Goal: Task Accomplishment & Management: Complete application form

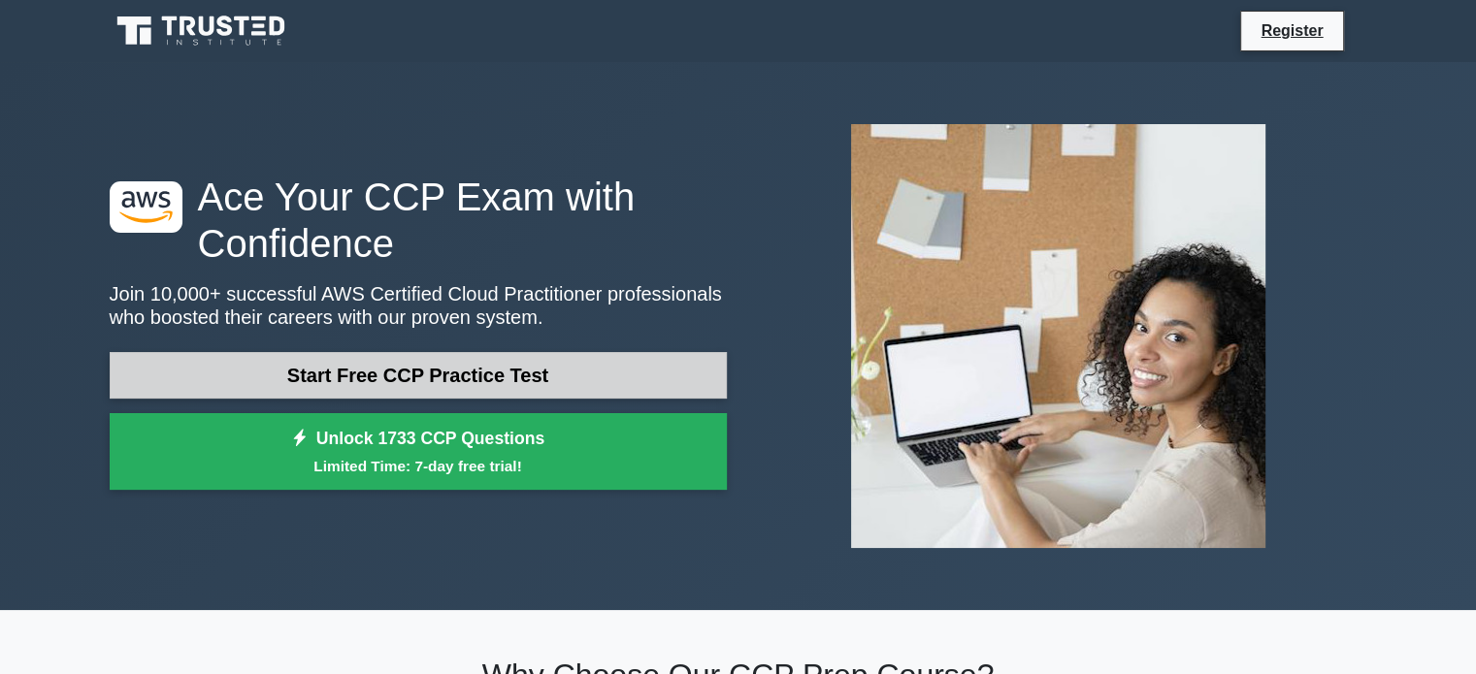
click at [349, 365] on link "Start Free CCP Practice Test" at bounding box center [418, 375] width 617 height 47
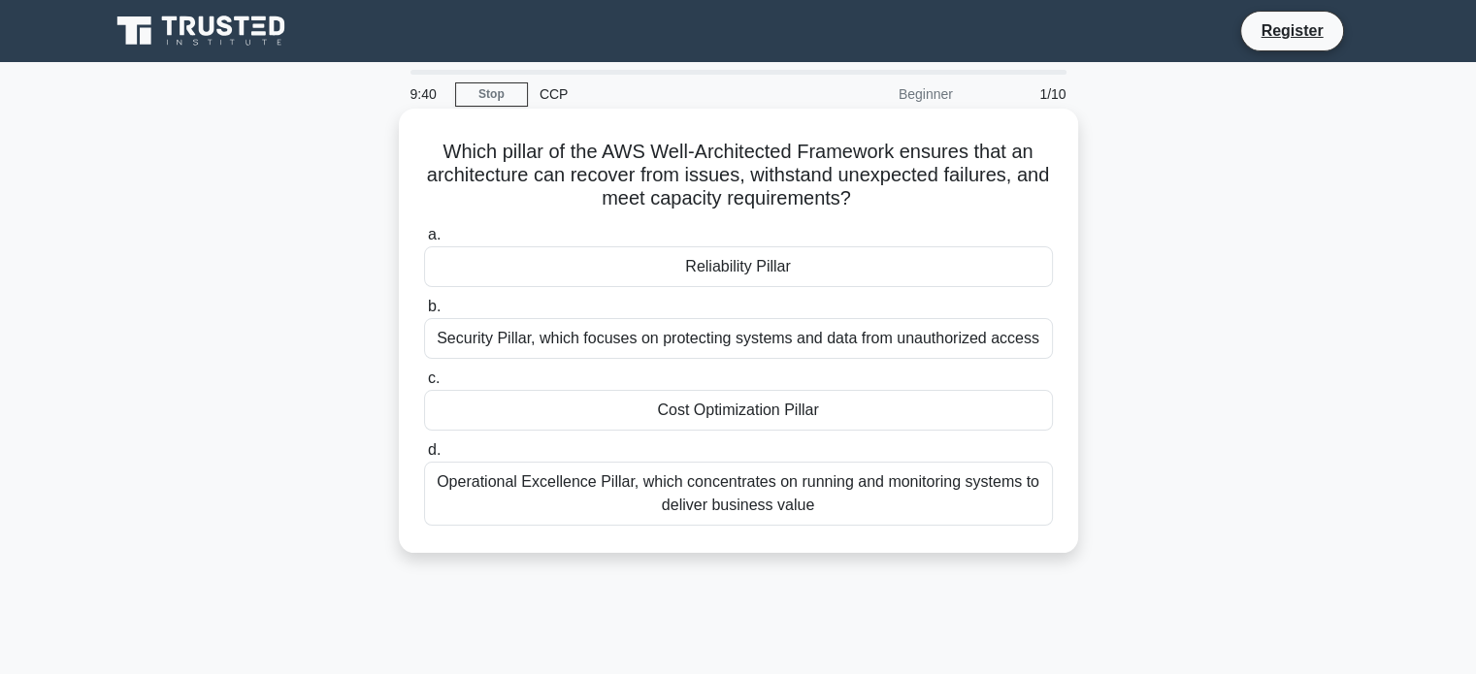
click at [690, 494] on div "Operational Excellence Pillar, which concentrates on running and monitoring sys…" at bounding box center [738, 494] width 629 height 64
click at [424, 457] on input "d. Operational Excellence Pillar, which concentrates on running and monitoring …" at bounding box center [424, 450] width 0 height 13
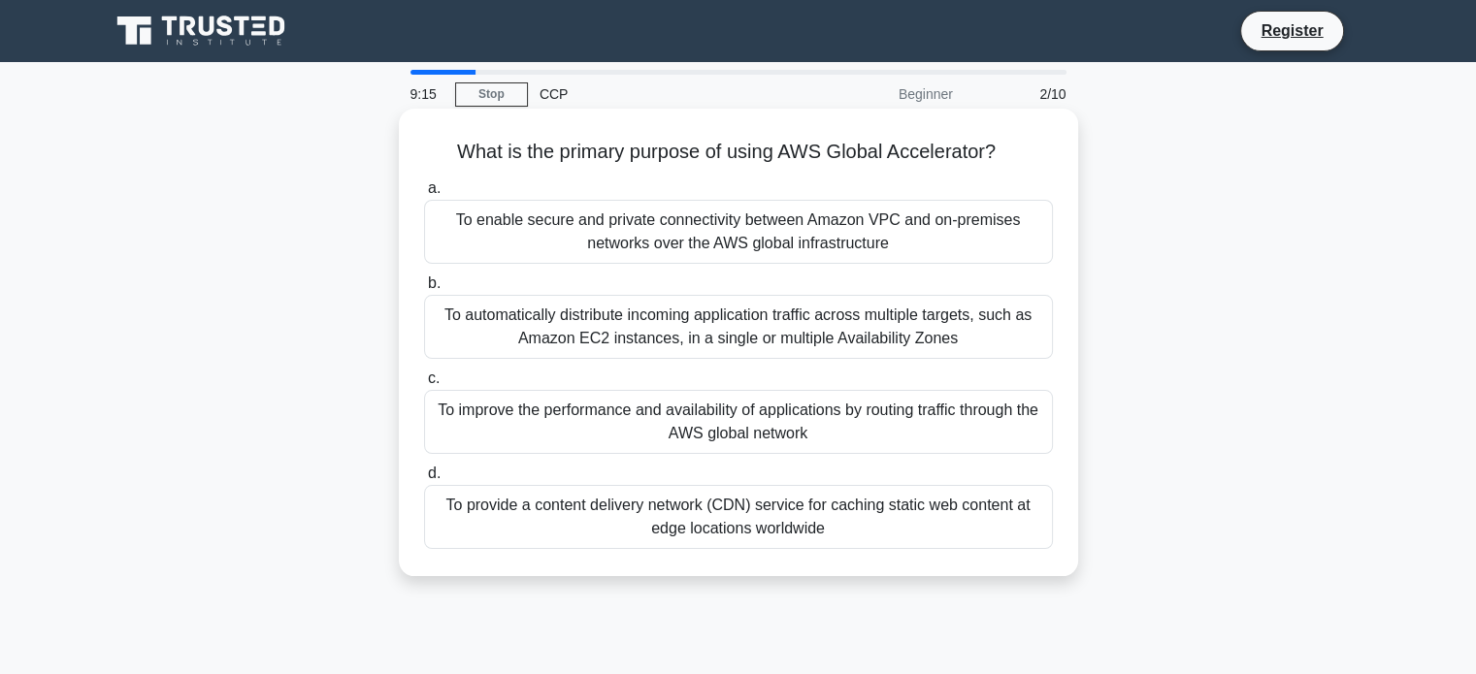
click at [808, 416] on div "To improve the performance and availability of applications by routing traffic …" at bounding box center [738, 422] width 629 height 64
click at [424, 385] on input "c. To improve the performance and availability of applications by routing traff…" at bounding box center [424, 379] width 0 height 13
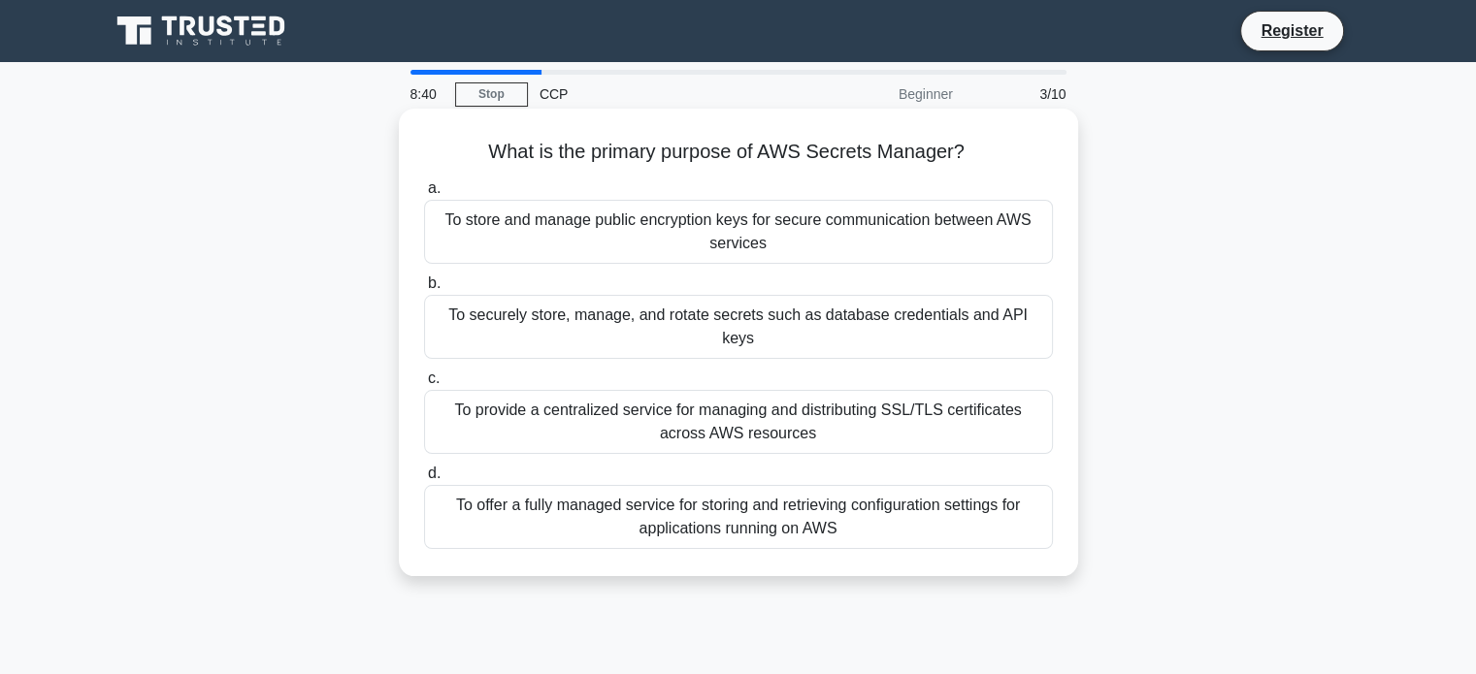
click at [671, 320] on div "To securely store, manage, and rotate secrets such as database credentials and …" at bounding box center [738, 327] width 629 height 64
click at [424, 290] on input "b. To securely store, manage, and rotate secrets such as database credentials a…" at bounding box center [424, 283] width 0 height 13
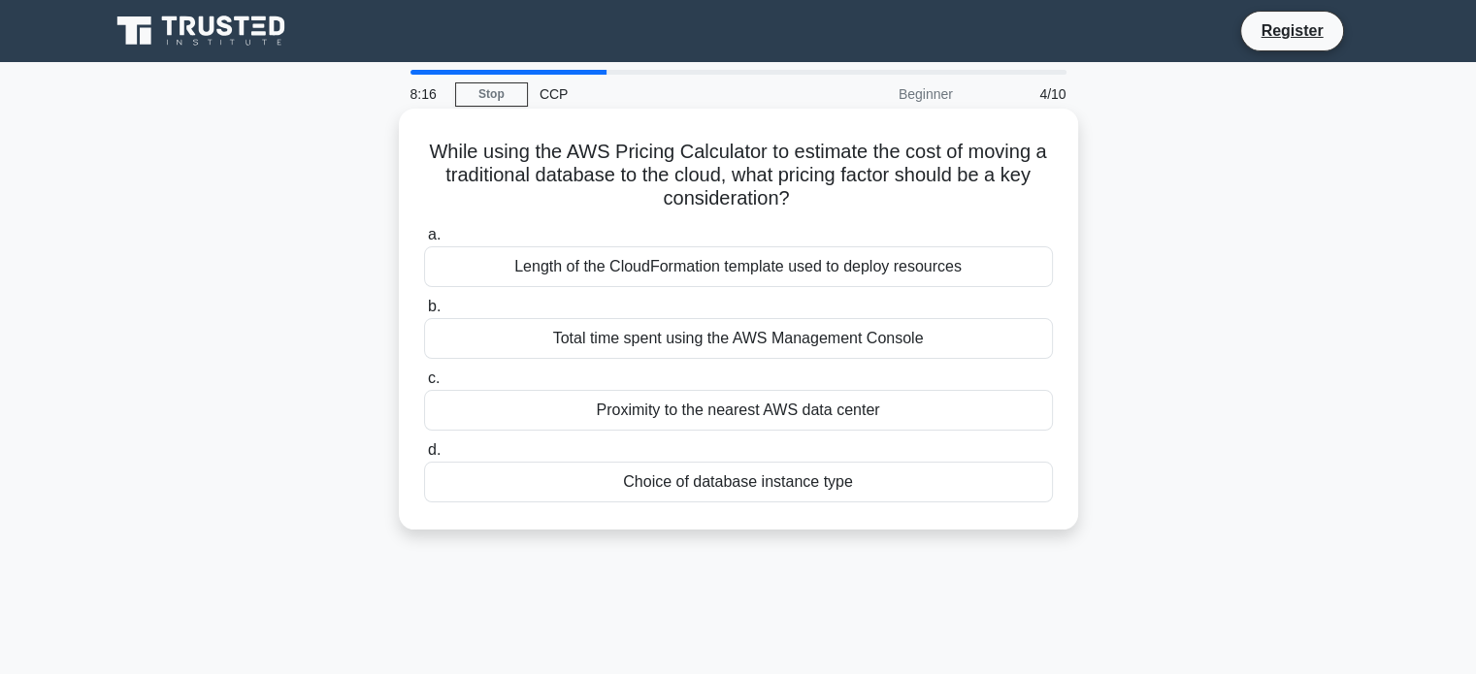
click at [701, 278] on div "Length of the CloudFormation template used to deploy resources" at bounding box center [738, 266] width 629 height 41
click at [424, 242] on input "a. Length of the CloudFormation template used to deploy resources" at bounding box center [424, 235] width 0 height 13
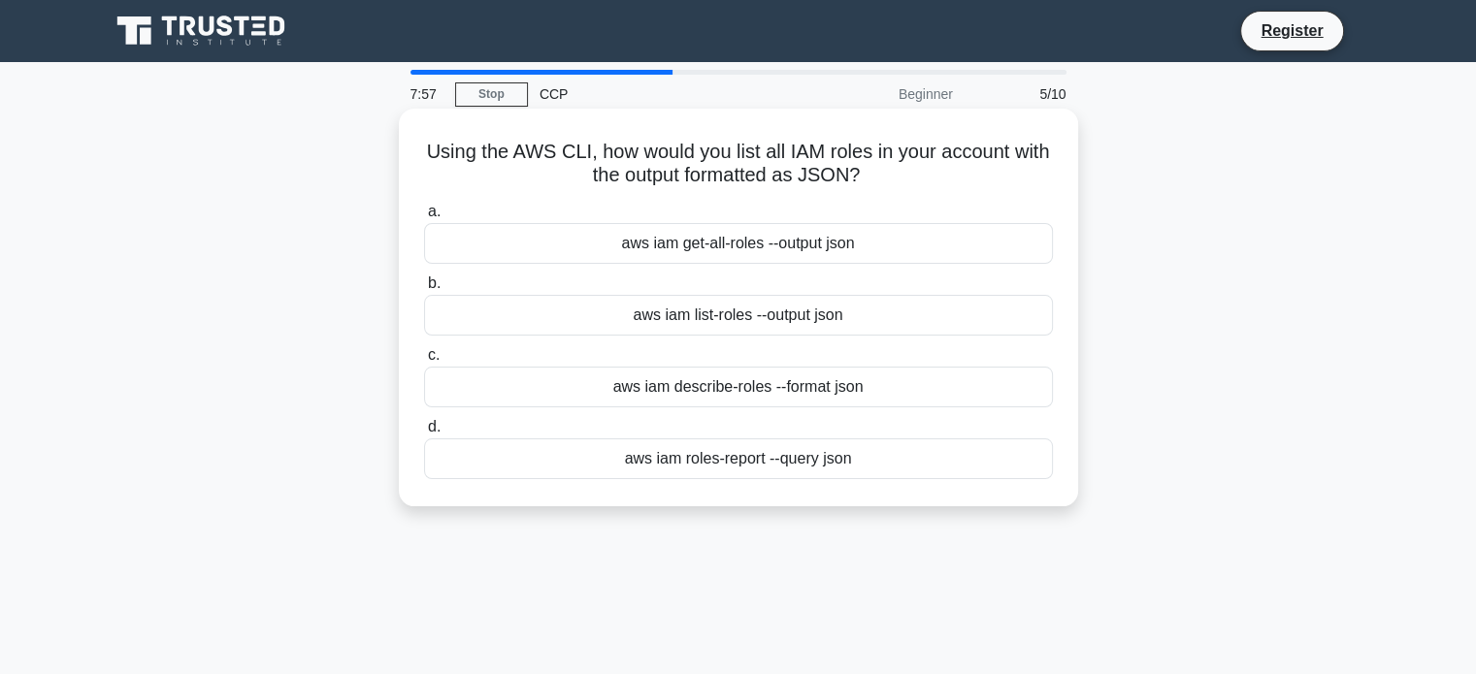
click at [763, 319] on div "aws iam list-roles --output json" at bounding box center [738, 315] width 629 height 41
click at [424, 290] on input "b. aws iam list-roles --output json" at bounding box center [424, 283] width 0 height 13
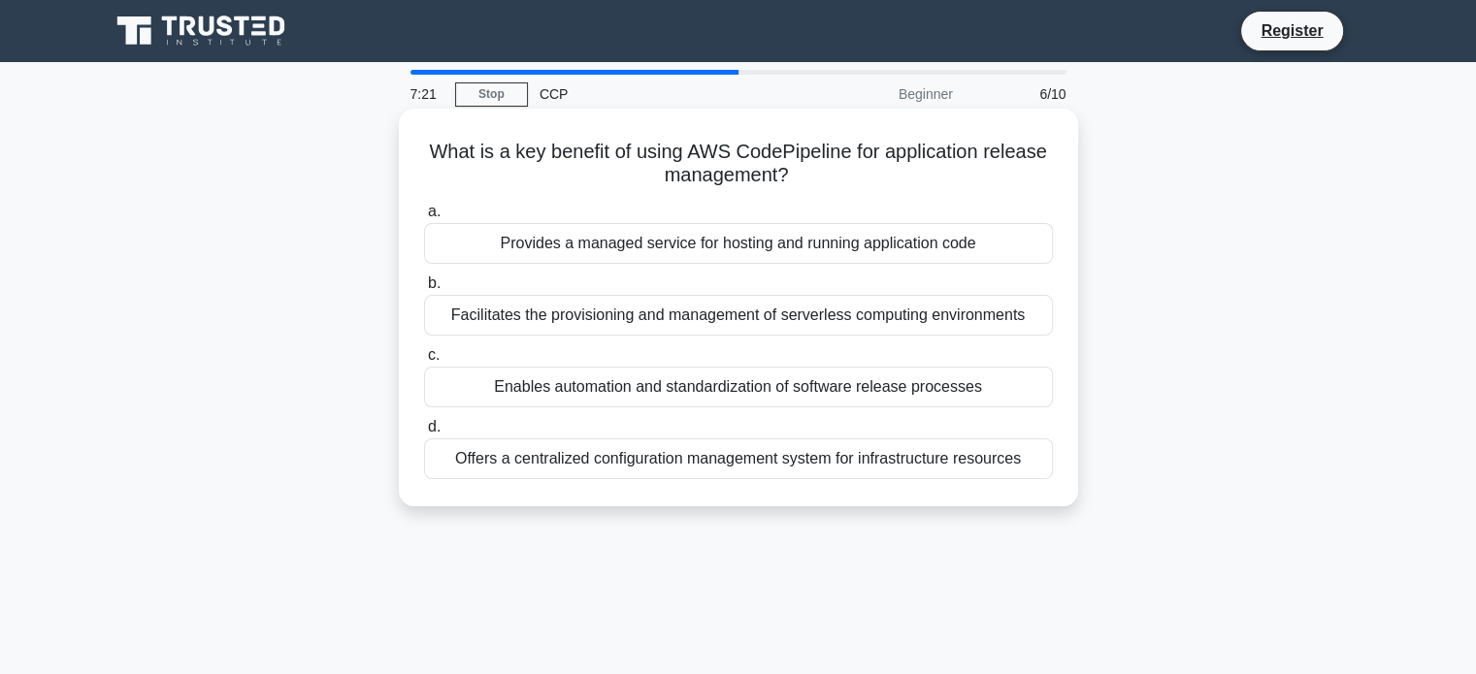
click at [716, 321] on div "Facilitates the provisioning and management of serverless computing environments" at bounding box center [738, 315] width 629 height 41
click at [424, 290] on input "b. Facilitates the provisioning and management of serverless computing environm…" at bounding box center [424, 283] width 0 height 13
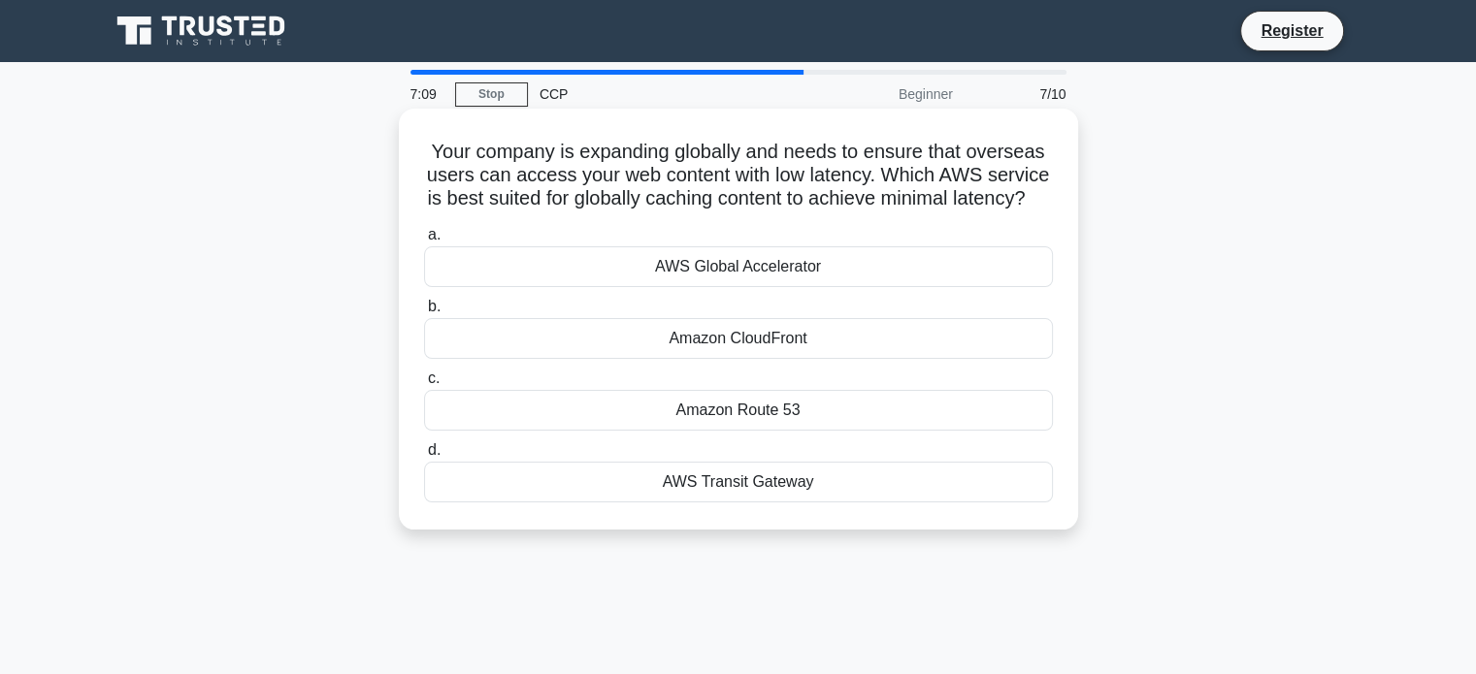
click at [727, 356] on div "Amazon CloudFront" at bounding box center [738, 338] width 629 height 41
click at [424, 313] on input "b. Amazon CloudFront" at bounding box center [424, 307] width 0 height 13
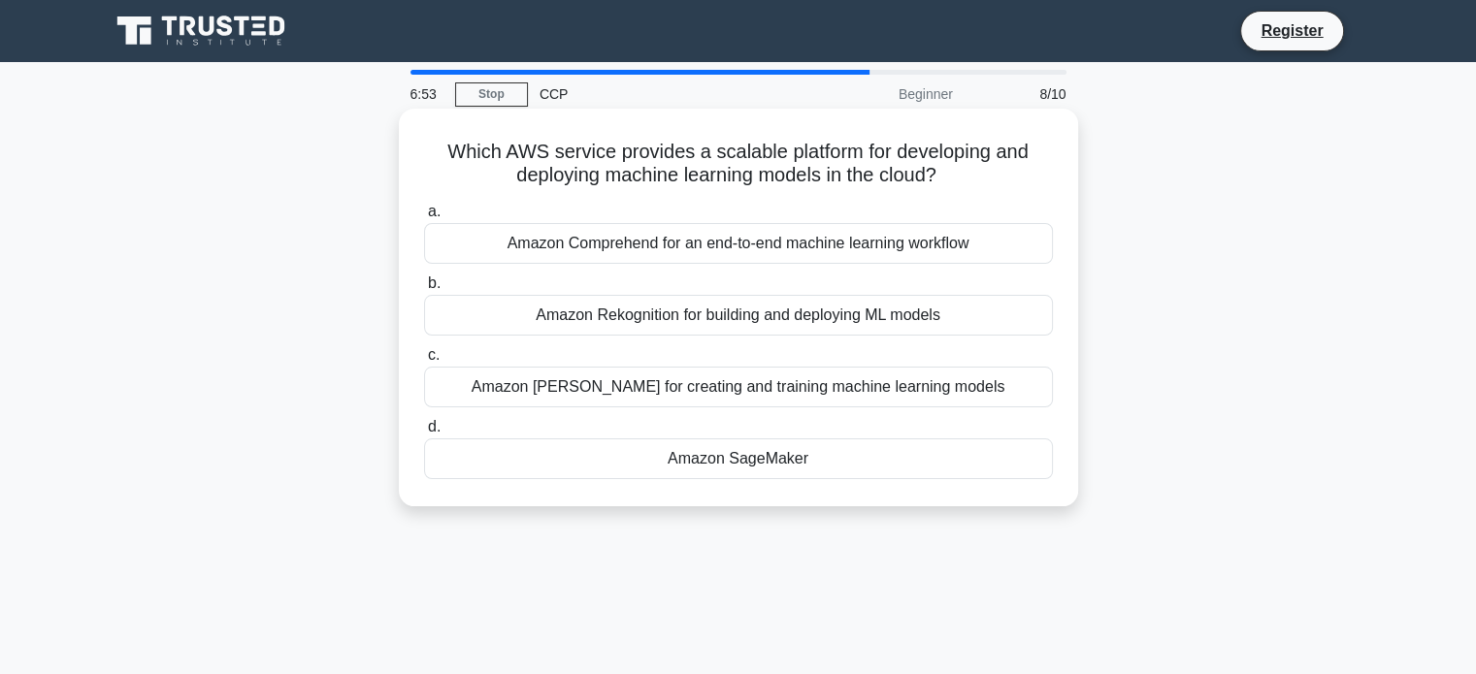
click at [705, 456] on div "Amazon SageMaker" at bounding box center [738, 458] width 629 height 41
click at [424, 434] on input "d. Amazon SageMaker" at bounding box center [424, 427] width 0 height 13
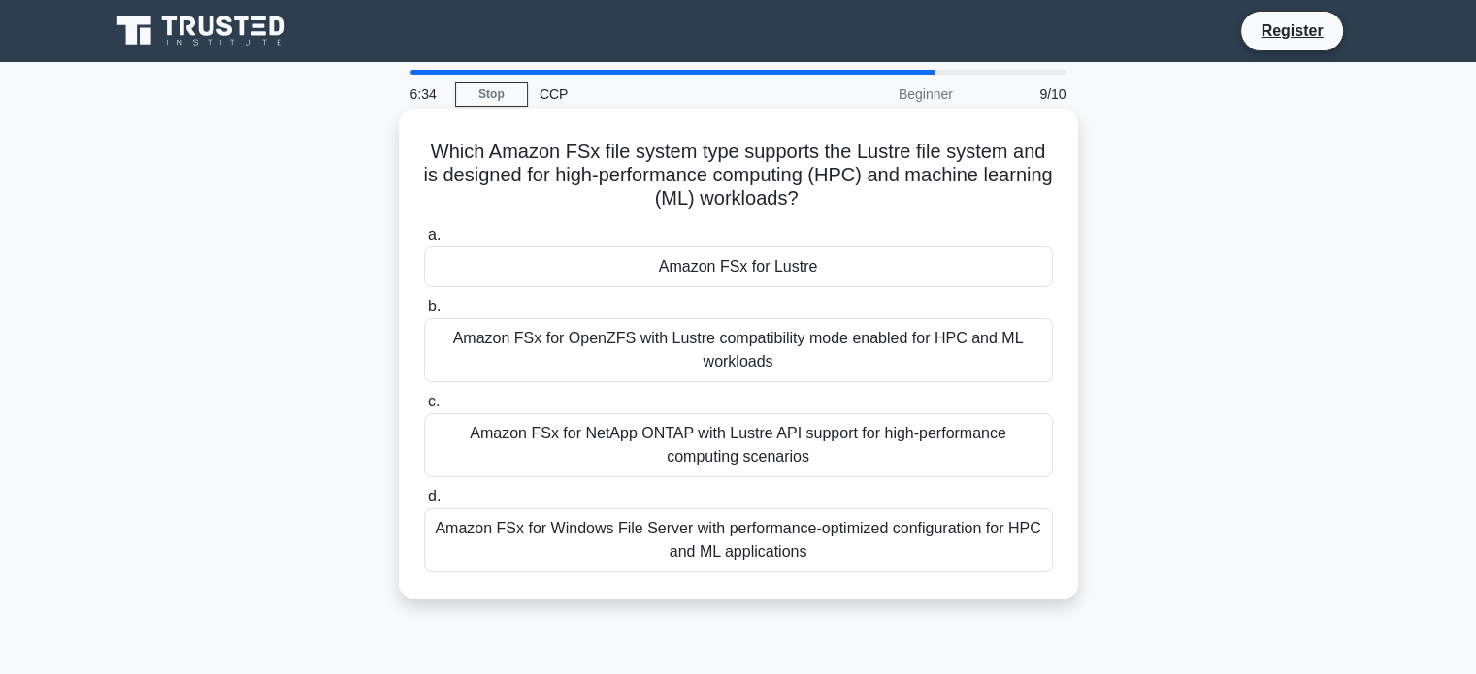
click at [676, 349] on div "Amazon FSx for OpenZFS with Lustre compatibility mode enabled for HPC and ML wo…" at bounding box center [738, 350] width 629 height 64
click at [424, 313] on input "b. Amazon FSx for OpenZFS with Lustre compatibility mode enabled for HPC and ML…" at bounding box center [424, 307] width 0 height 13
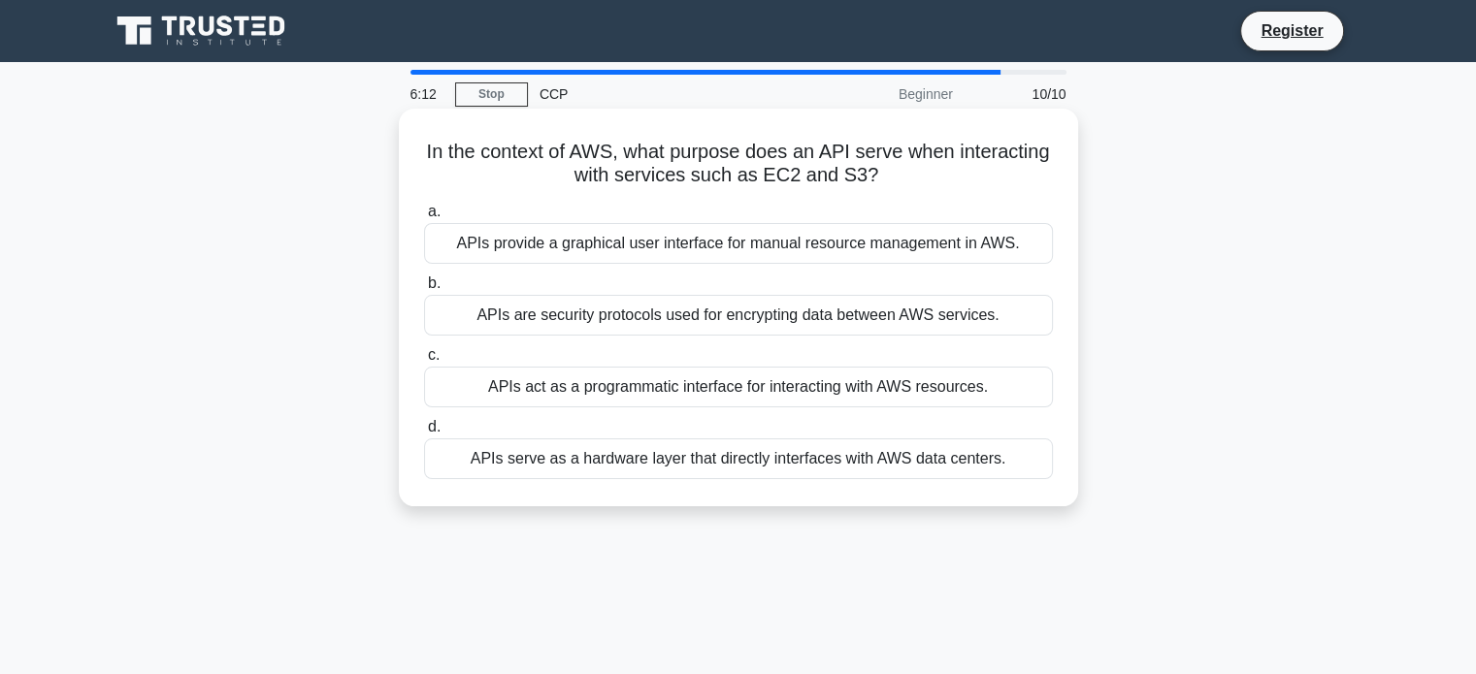
click at [694, 395] on div "APIs act as a programmatic interface for interacting with AWS resources." at bounding box center [738, 387] width 629 height 41
click at [424, 362] on input "c. APIs act as a programmatic interface for interacting with AWS resources." at bounding box center [424, 355] width 0 height 13
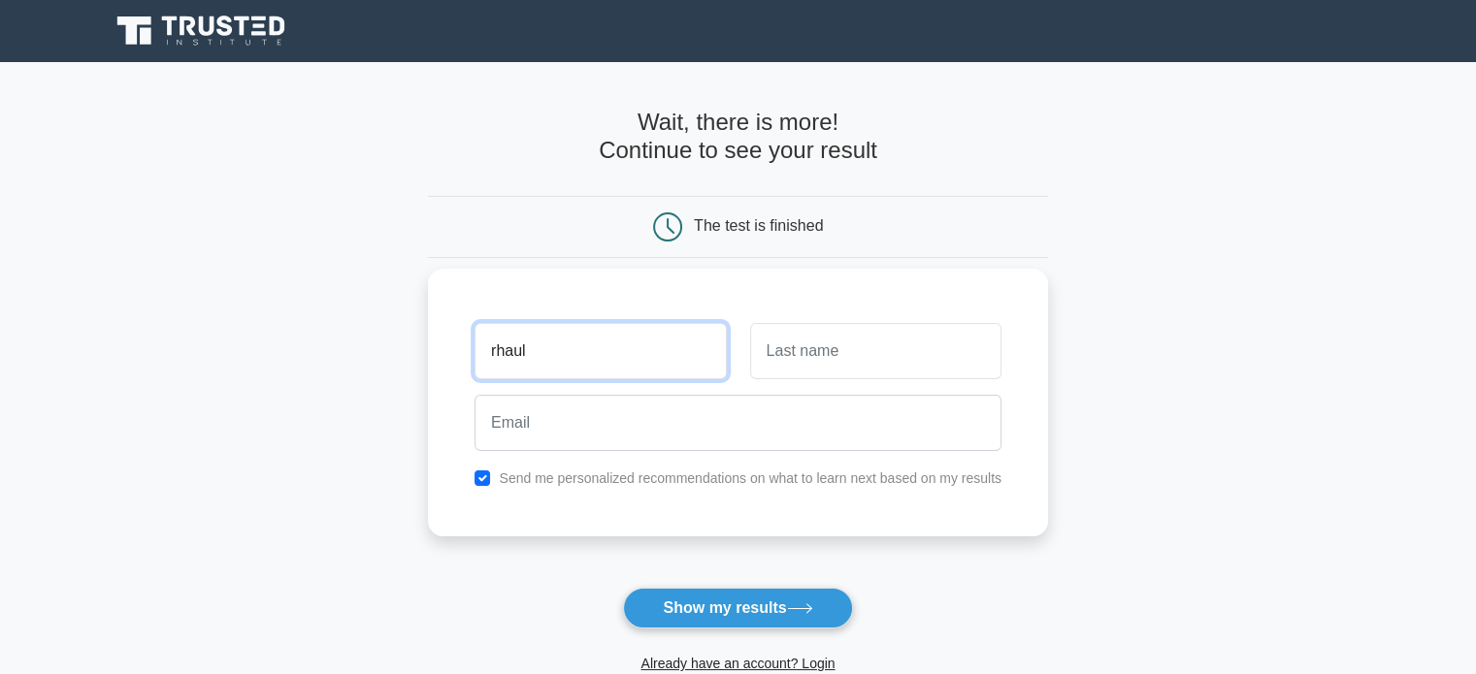
type input "rhaul"
click at [806, 366] on input "text" at bounding box center [875, 351] width 251 height 56
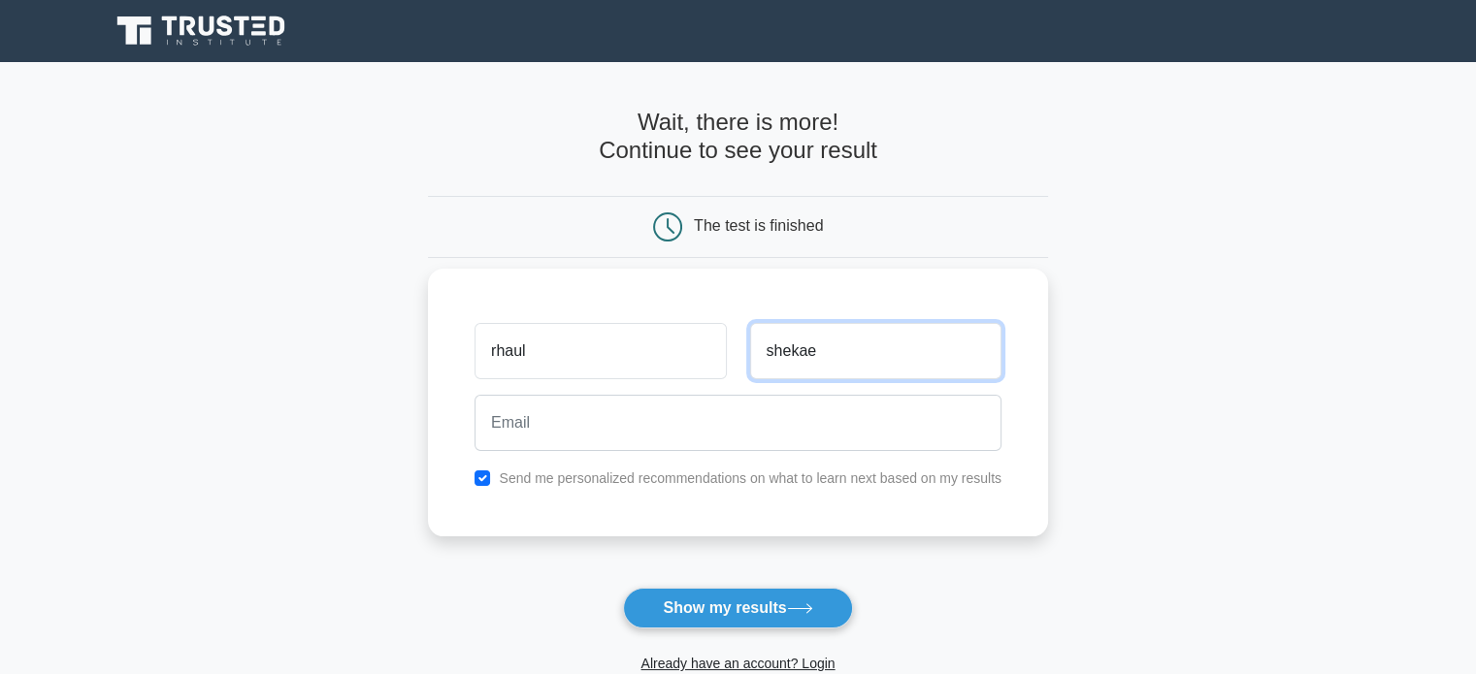
type input "shekae"
click at [710, 478] on label "Send me personalized recommendations on what to learn next based on my results" at bounding box center [750, 479] width 503 height 16
click at [482, 472] on input "checkbox" at bounding box center [482, 479] width 16 height 16
checkbox input "true"
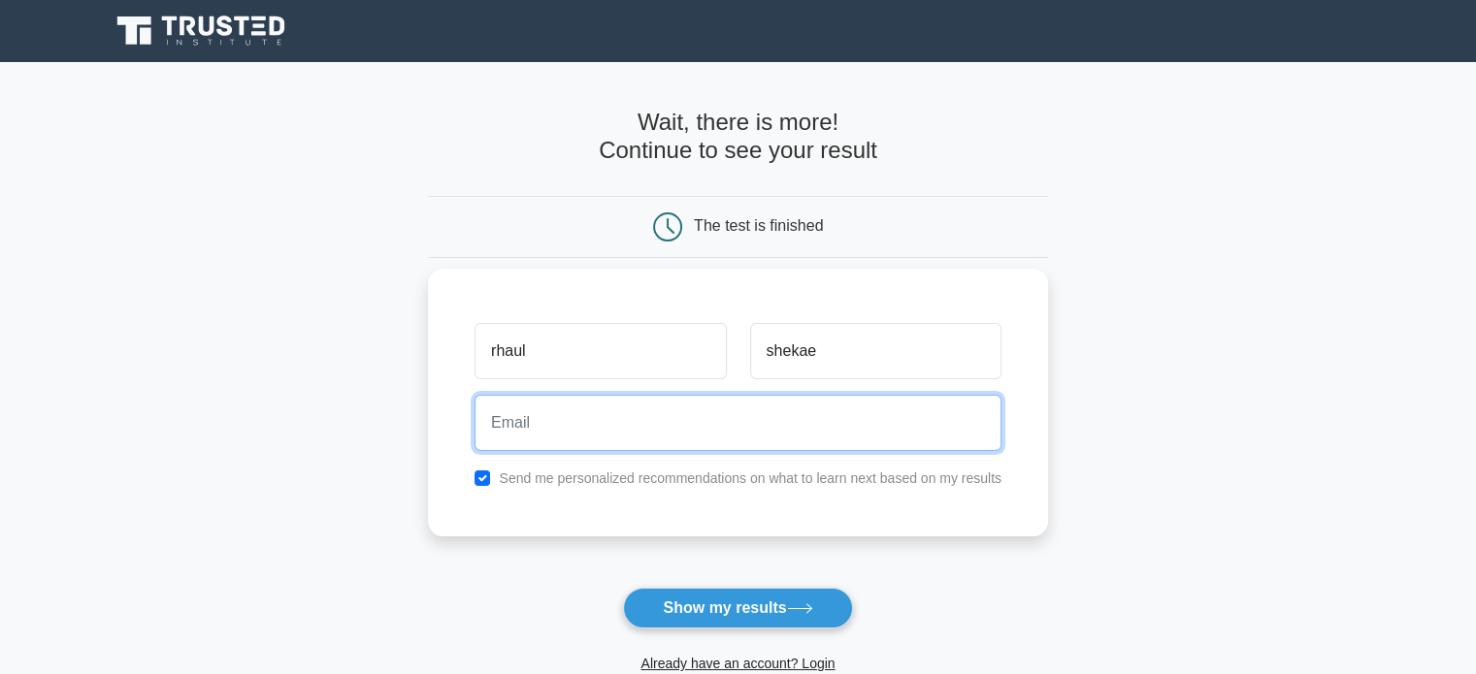
click at [495, 411] on input "email" at bounding box center [737, 423] width 527 height 56
paste input "malinol875@fursee.com"
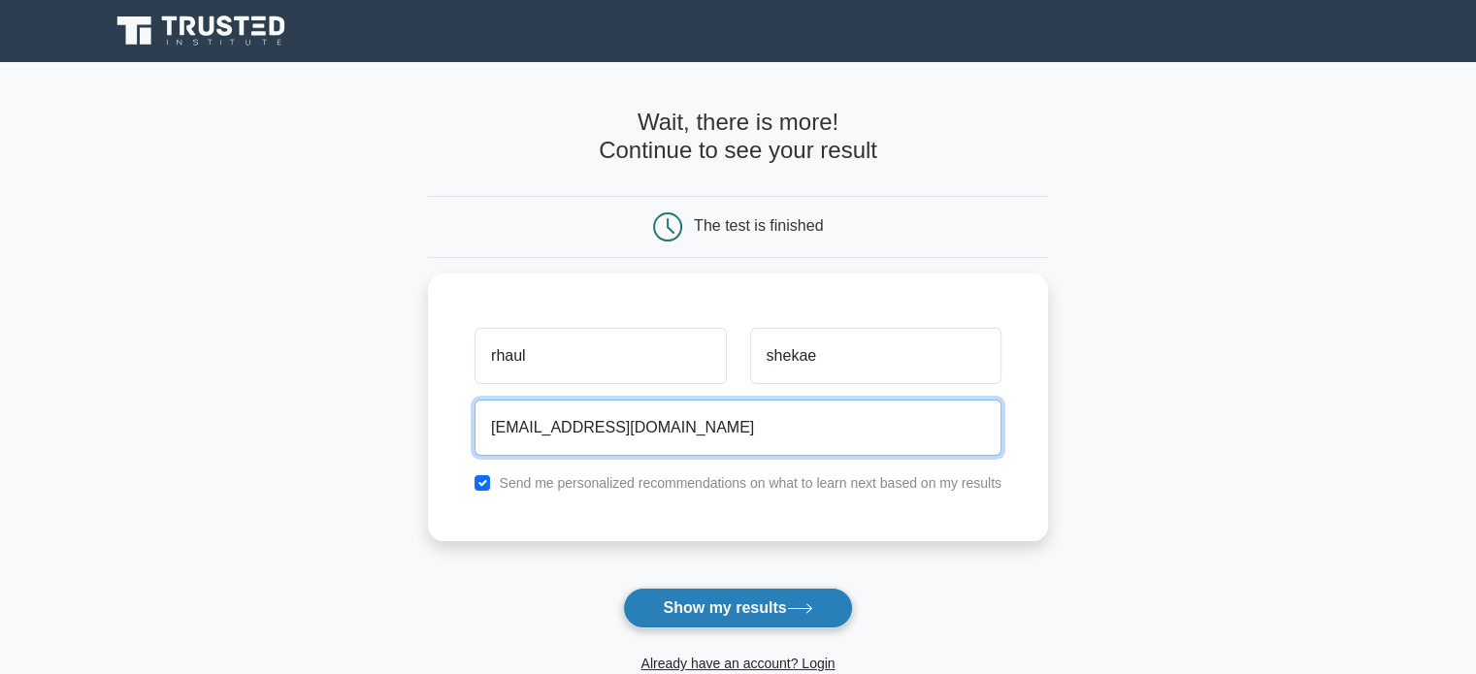
type input "malinol875@fursee.com"
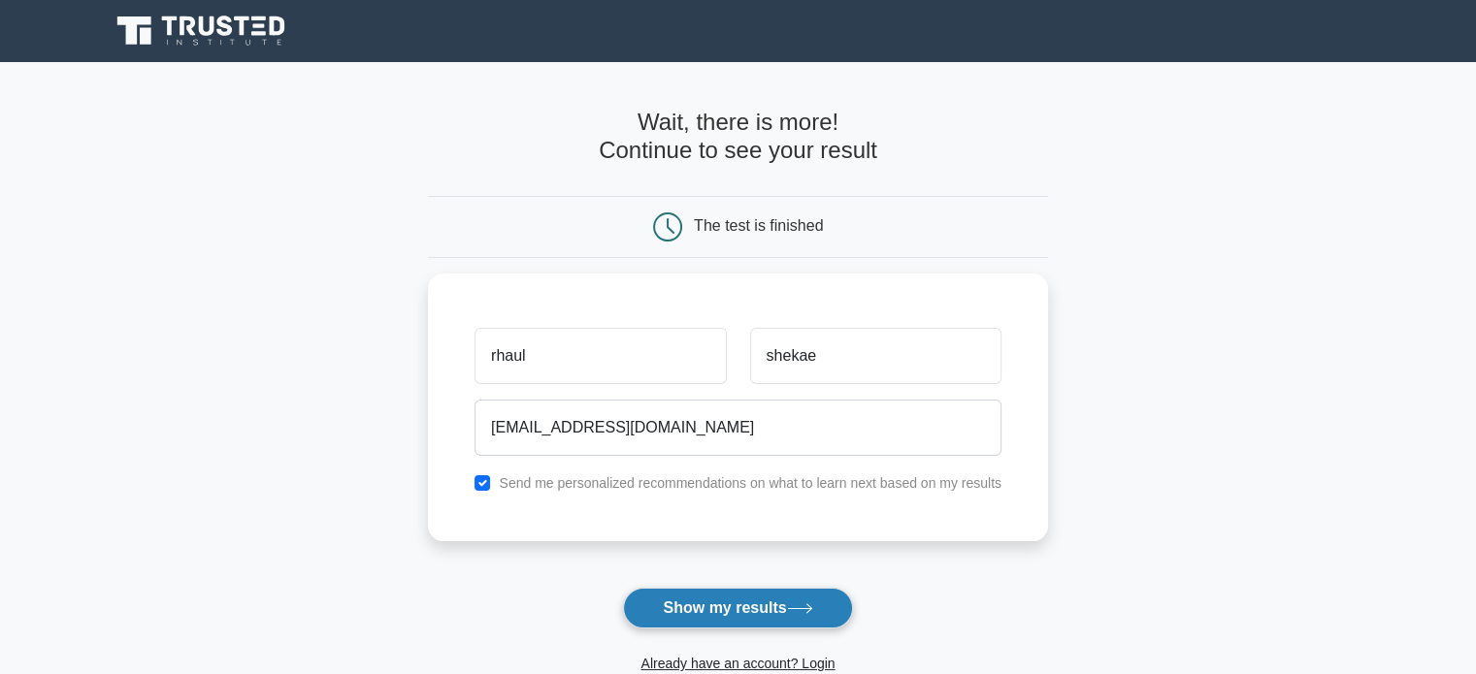
click at [746, 594] on button "Show my results" at bounding box center [737, 608] width 229 height 41
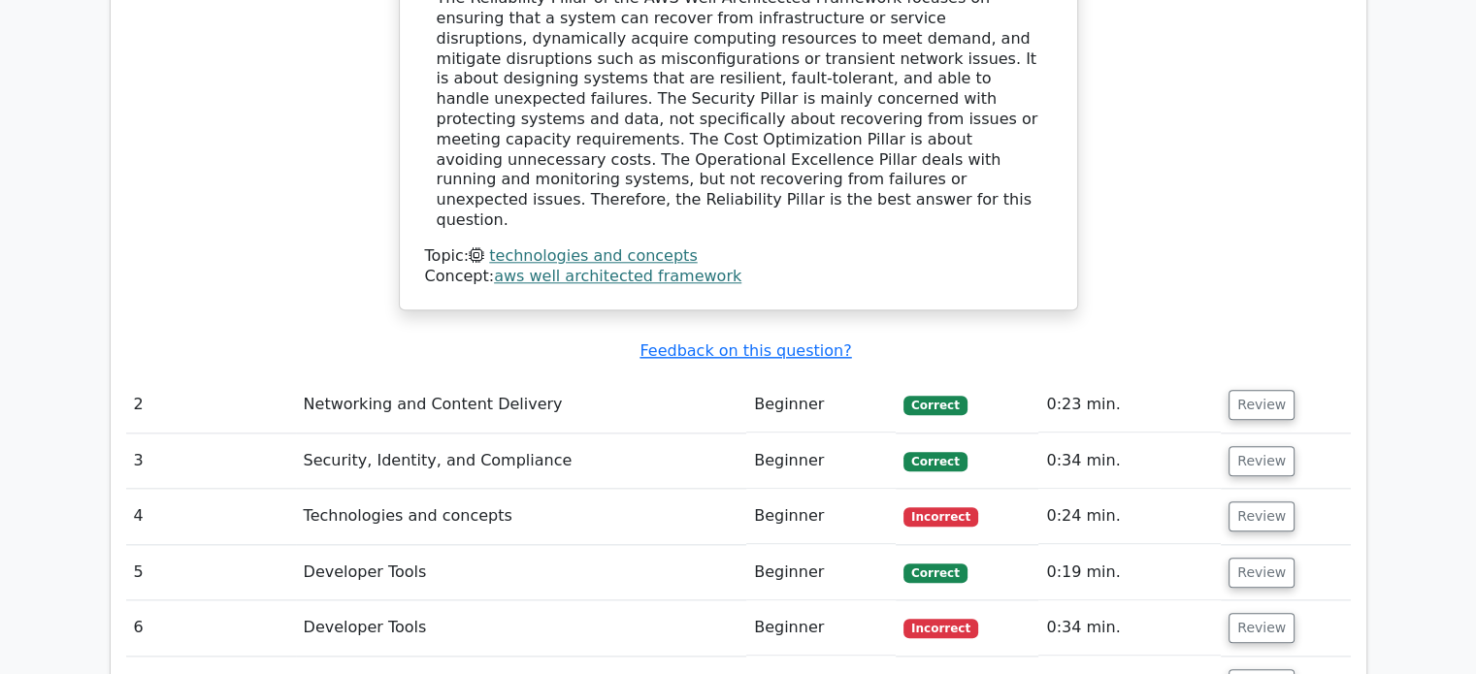
scroll to position [2049, 0]
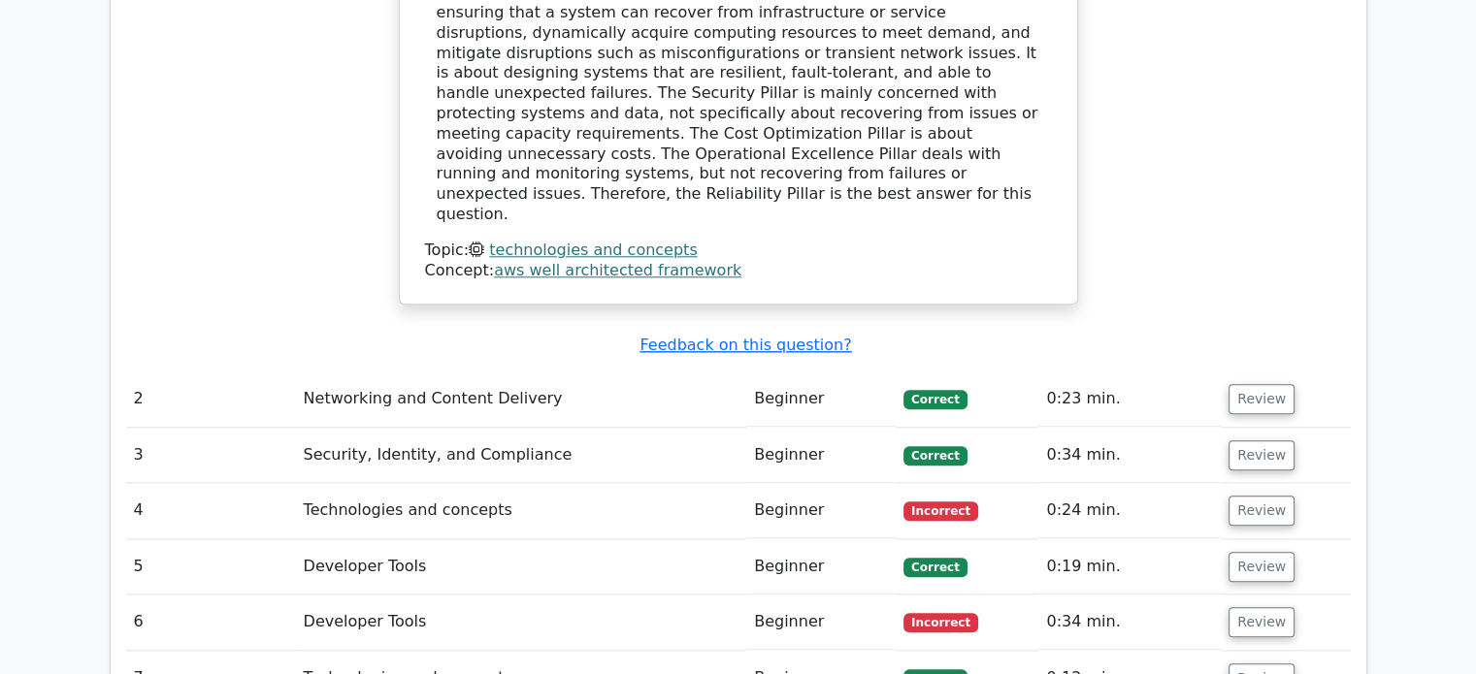
click at [913, 483] on td "Incorrect" at bounding box center [966, 510] width 143 height 55
click at [778, 483] on td "Beginner" at bounding box center [820, 510] width 149 height 55
click at [1251, 496] on button "Review" at bounding box center [1261, 511] width 66 height 30
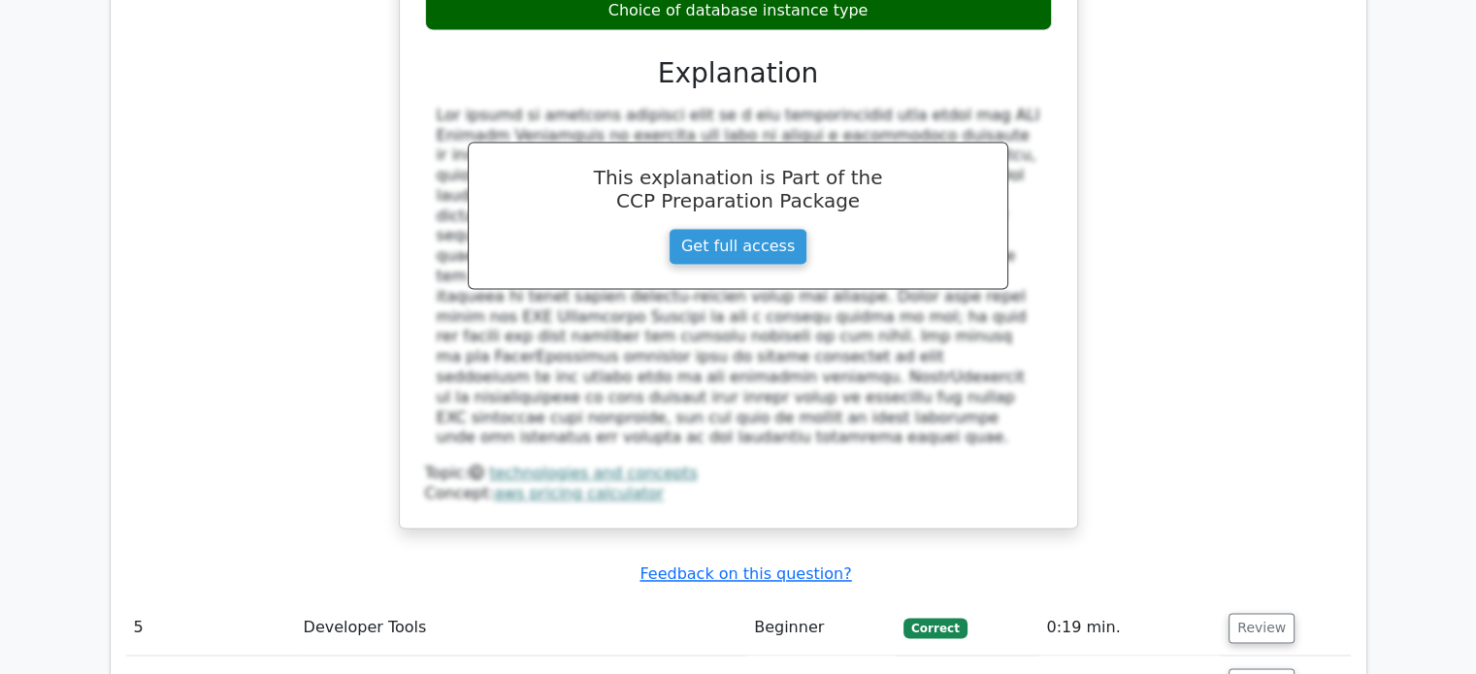
scroll to position [2930, 0]
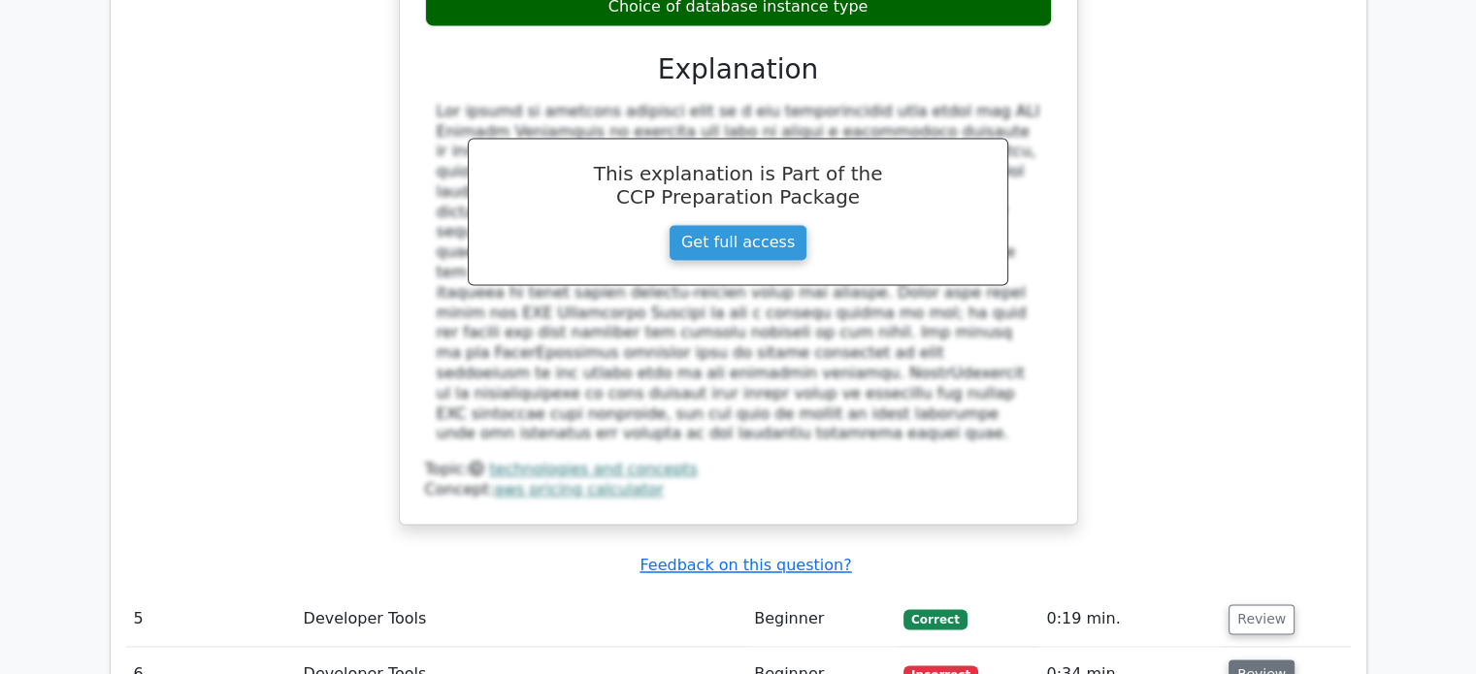
click at [1273, 660] on button "Review" at bounding box center [1261, 675] width 66 height 30
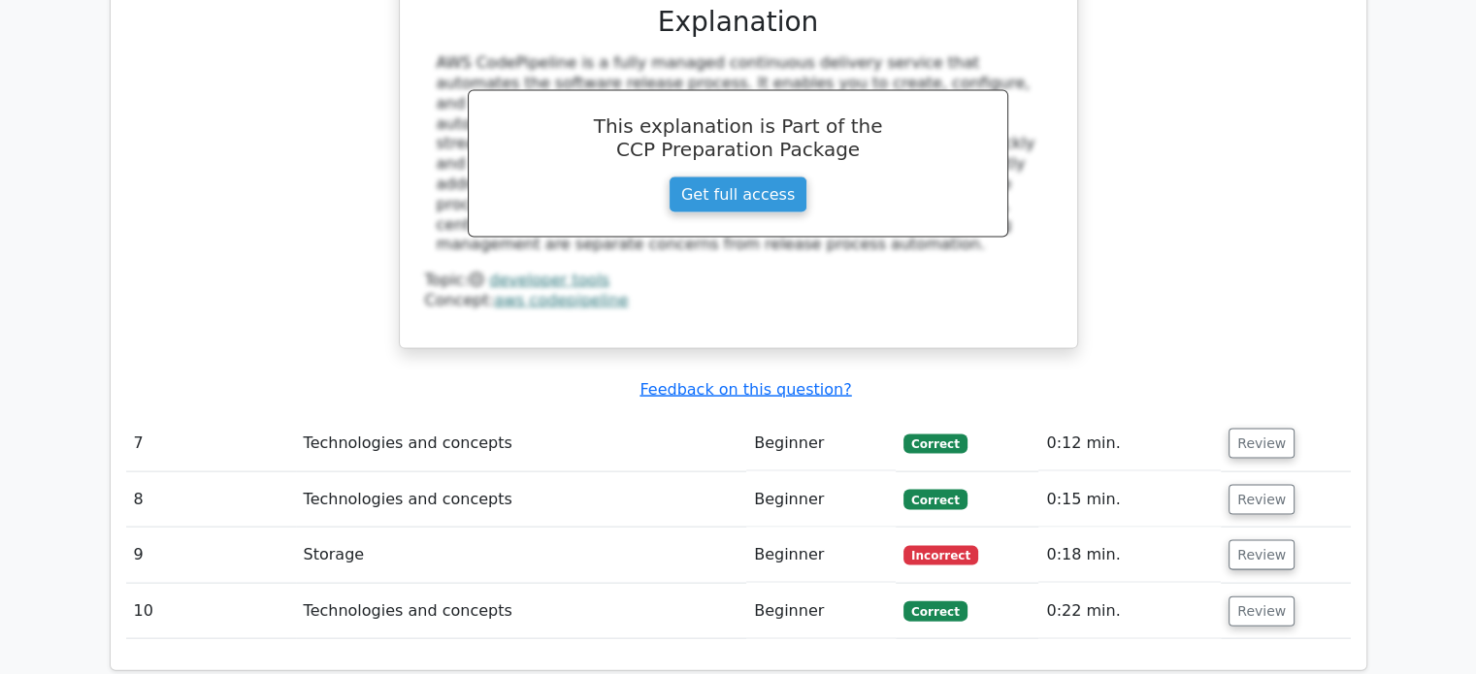
scroll to position [4047, 0]
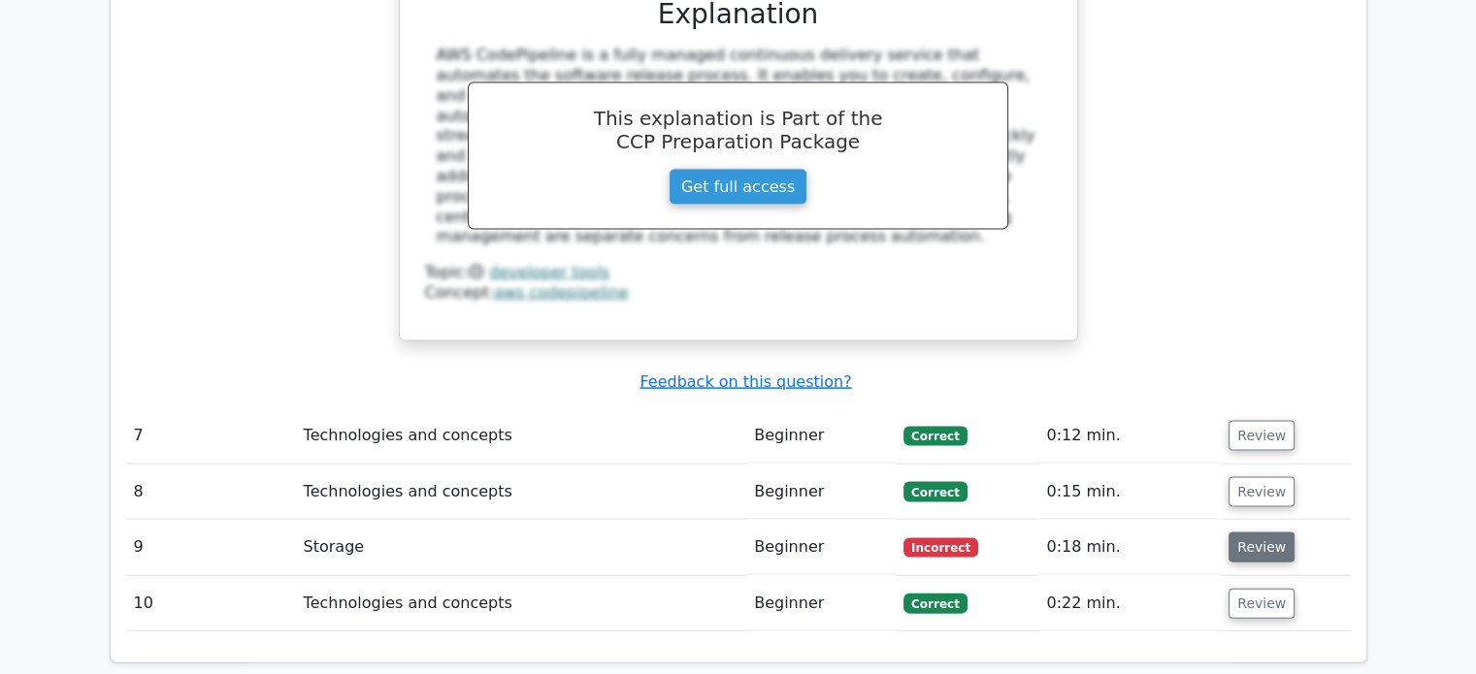
click at [1246, 533] on button "Review" at bounding box center [1261, 548] width 66 height 30
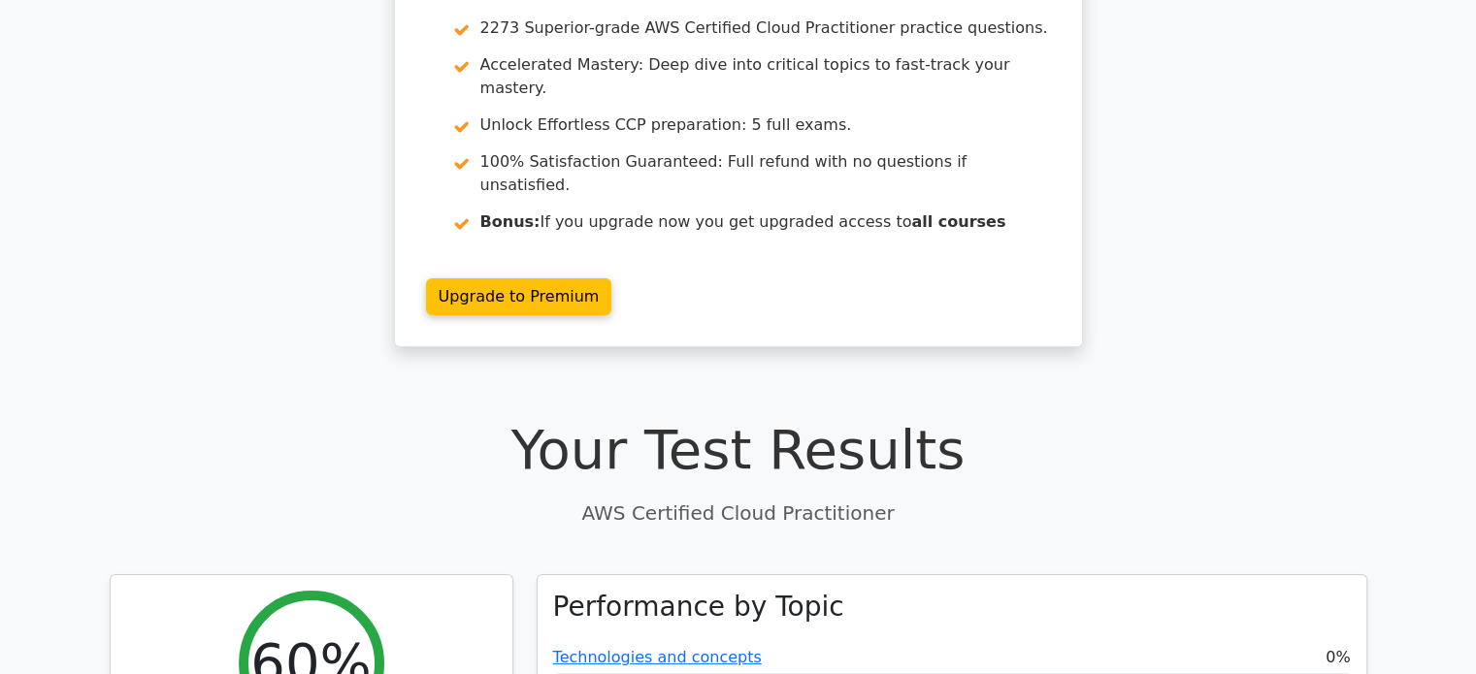
scroll to position [0, 0]
